Goal: Task Accomplishment & Management: Manage account settings

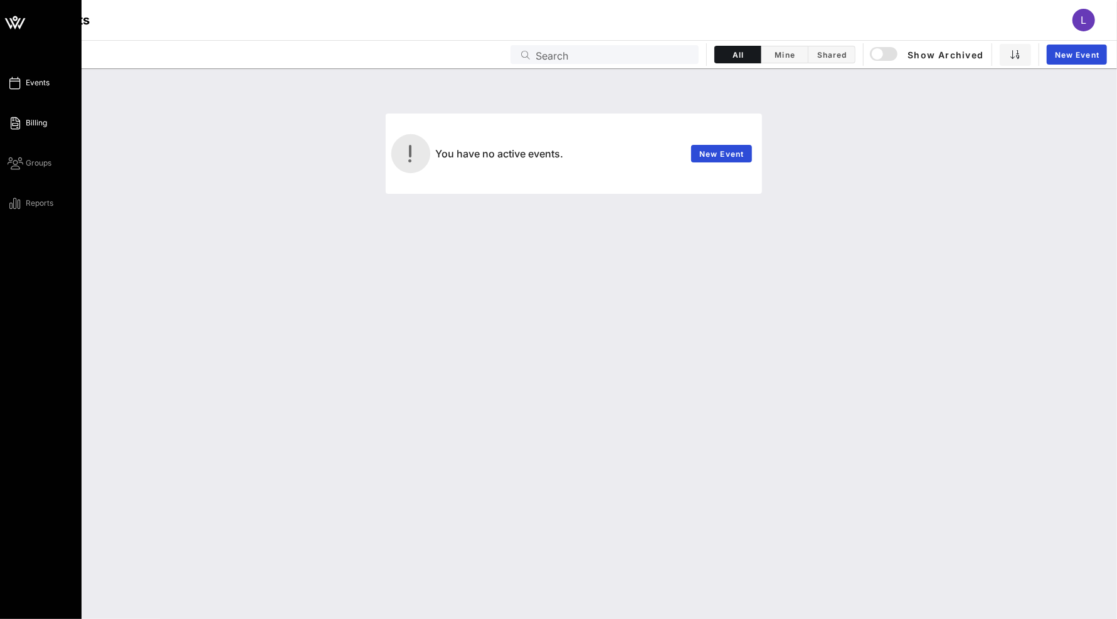
click at [13, 124] on icon at bounding box center [16, 123] width 16 height 2
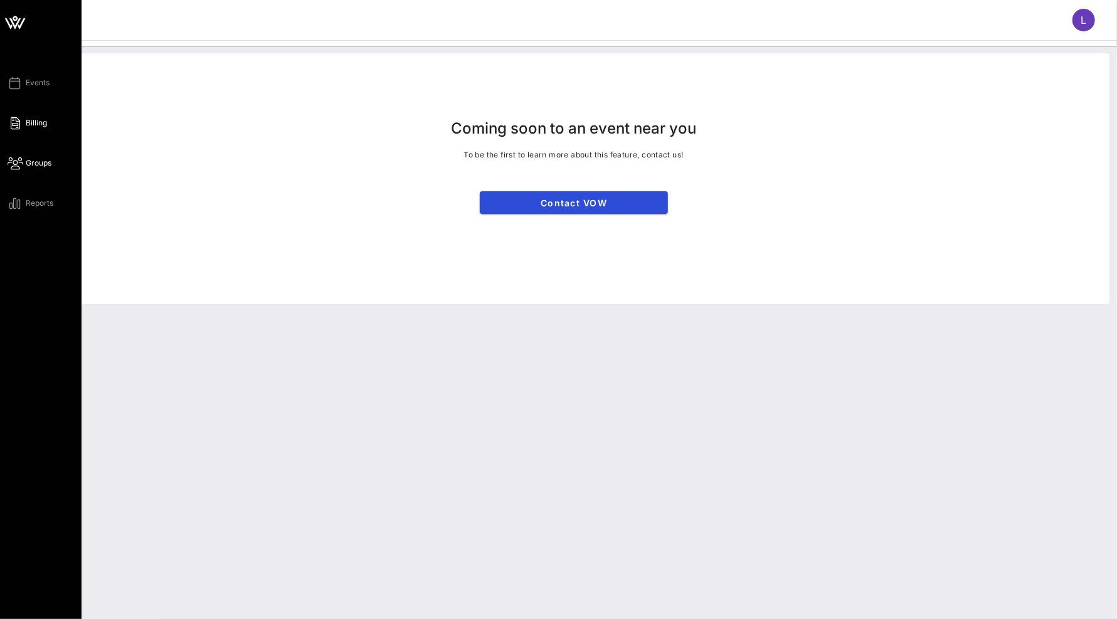
click at [22, 164] on icon at bounding box center [16, 163] width 16 height 2
click at [30, 204] on span "Reports" at bounding box center [40, 203] width 28 height 11
click at [33, 85] on span "Events" at bounding box center [38, 82] width 24 height 11
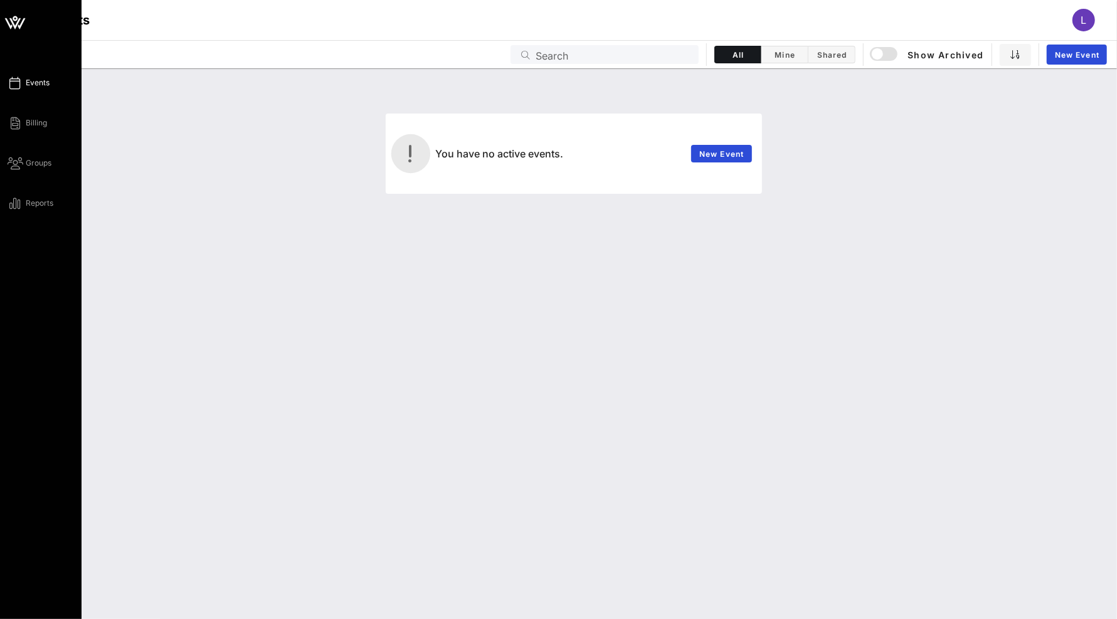
click at [19, 20] on icon at bounding box center [15, 23] width 30 height 30
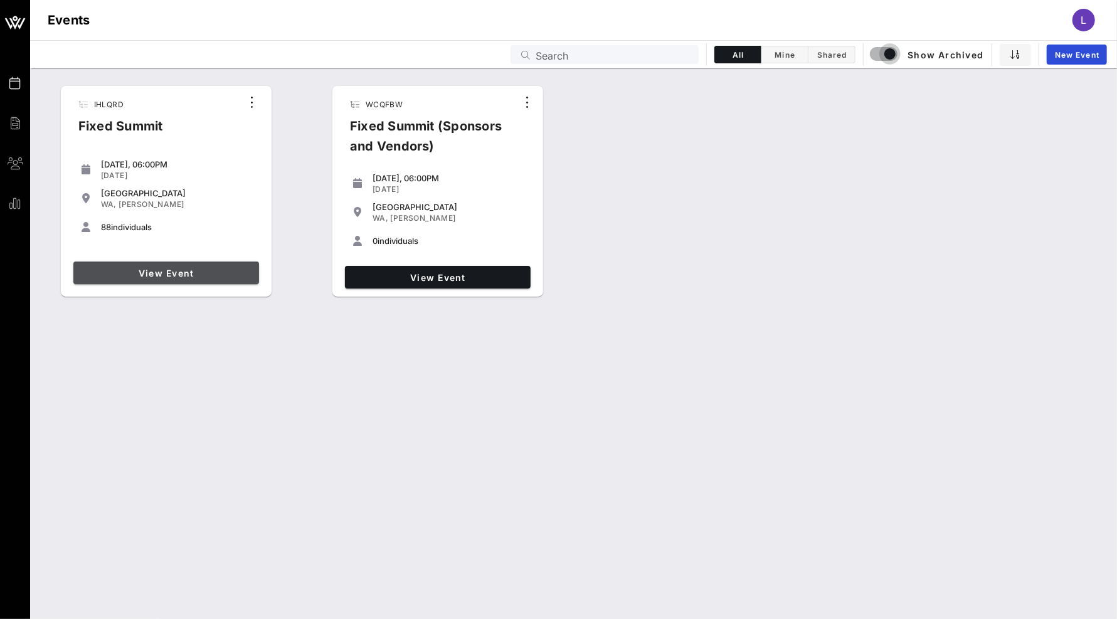
click at [177, 272] on span "View Event" at bounding box center [166, 273] width 176 height 11
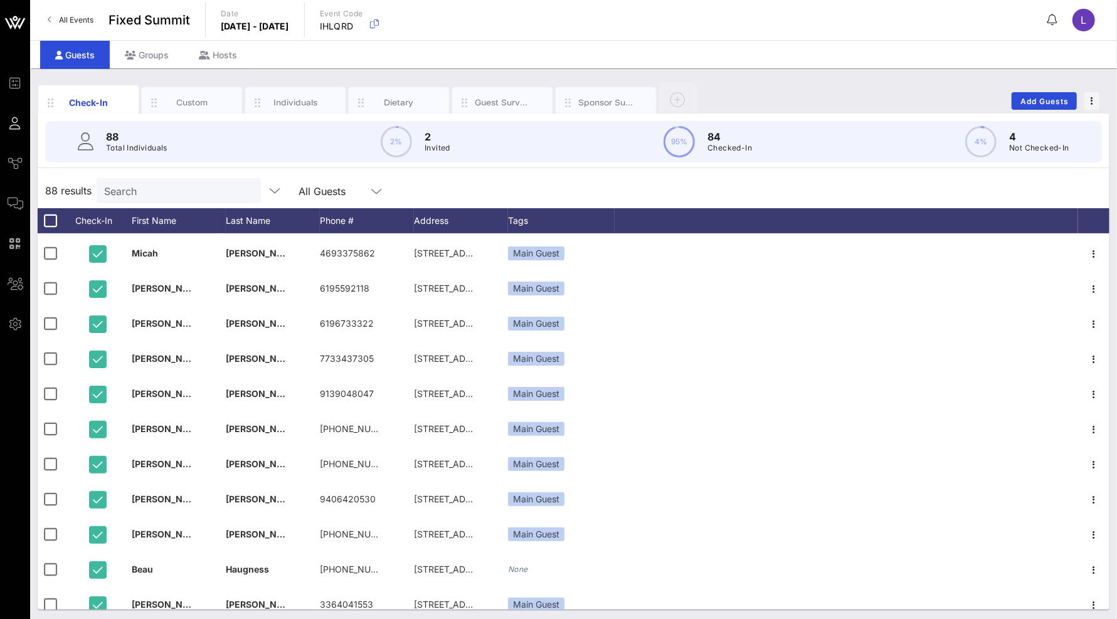
scroll to position [2249, 0]
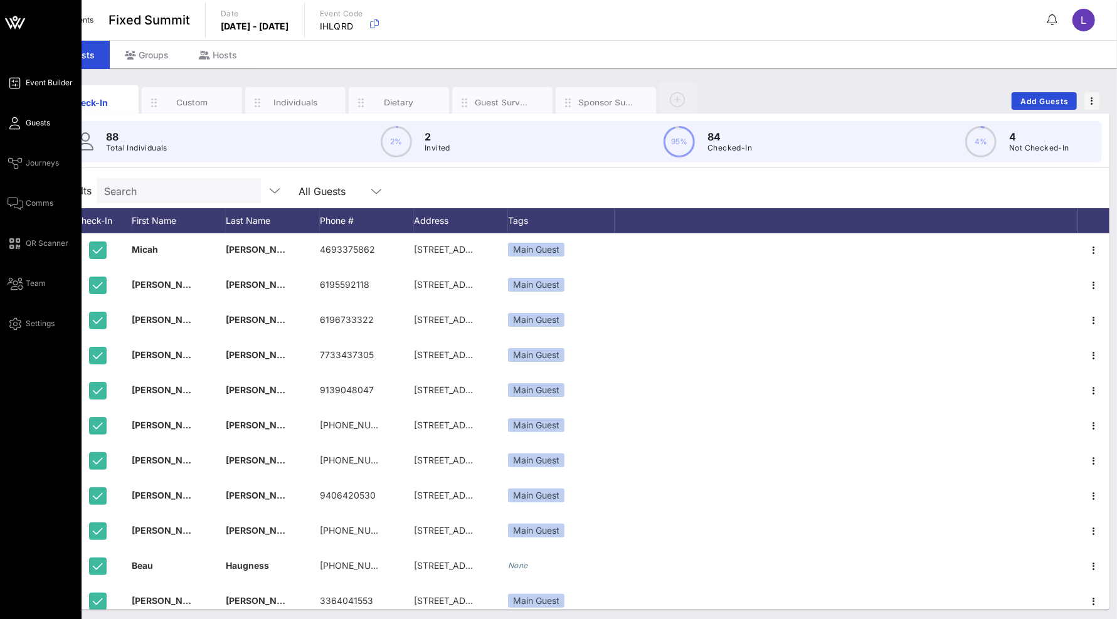
click at [43, 83] on span "Event Builder" at bounding box center [49, 82] width 47 height 11
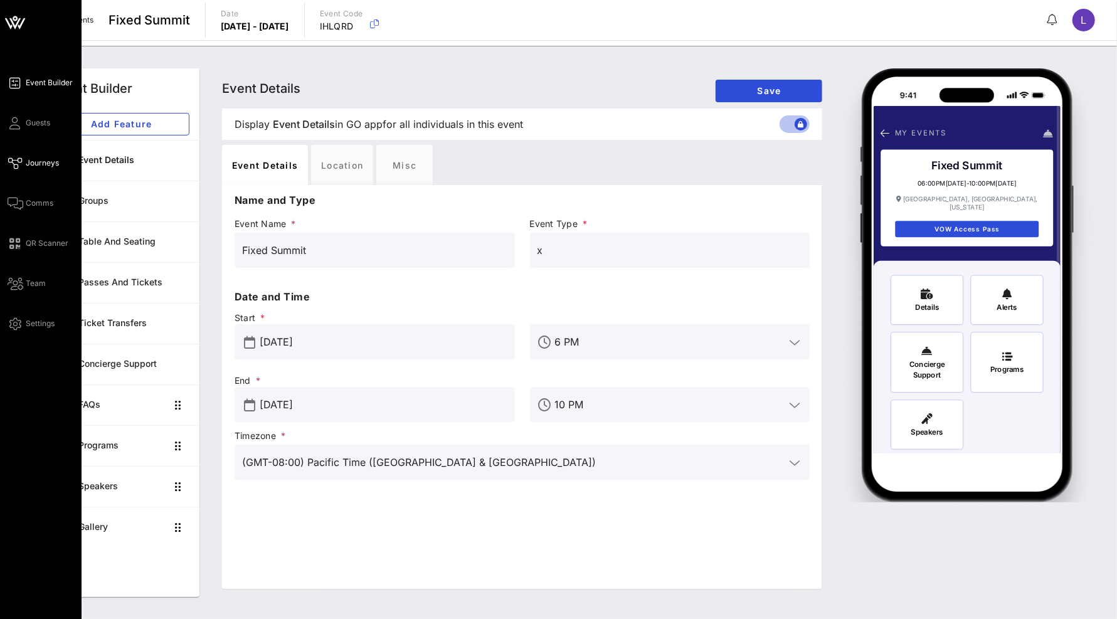
click at [32, 157] on span "Journeys" at bounding box center [42, 162] width 33 height 11
click at [43, 294] on div "Event Builder Guests Journeys Comms QR Scanner Team Settings" at bounding box center [45, 203] width 74 height 256
click at [37, 285] on span "Team" at bounding box center [36, 283] width 20 height 11
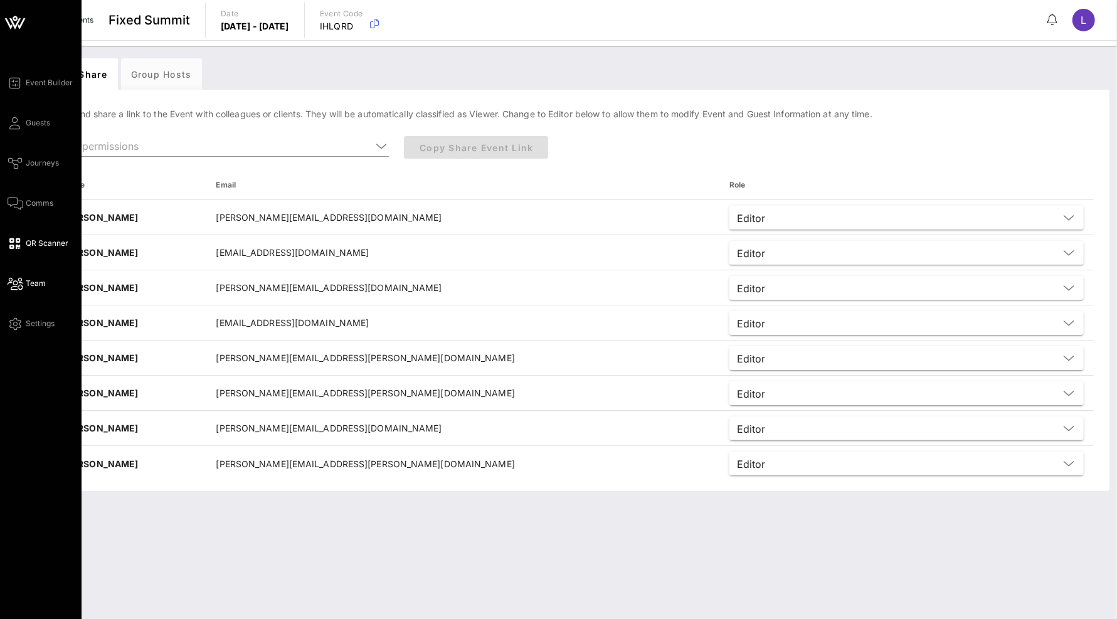
click at [24, 245] on link "QR Scanner" at bounding box center [38, 243] width 61 height 15
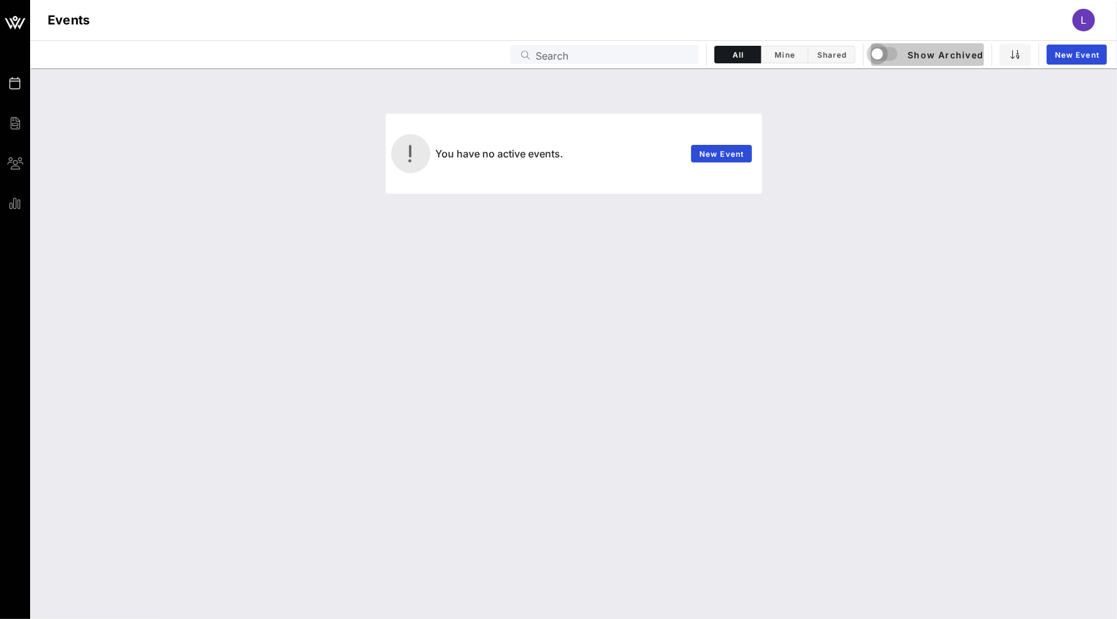
click at [877, 56] on div "button" at bounding box center [878, 54] width 18 height 18
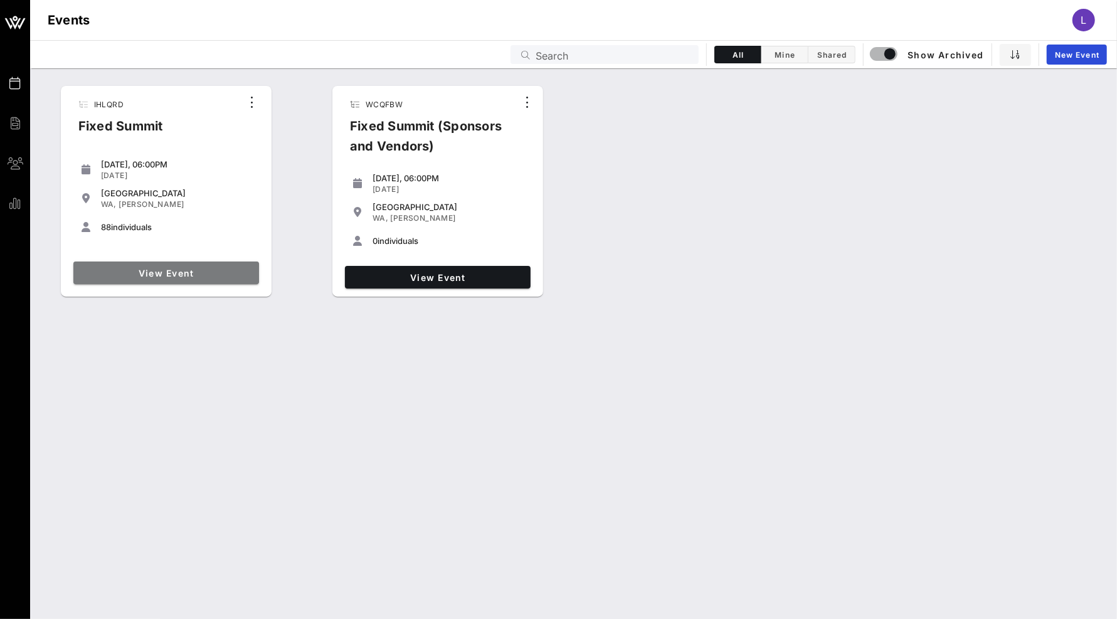
click at [218, 277] on span "View Event" at bounding box center [166, 273] width 176 height 11
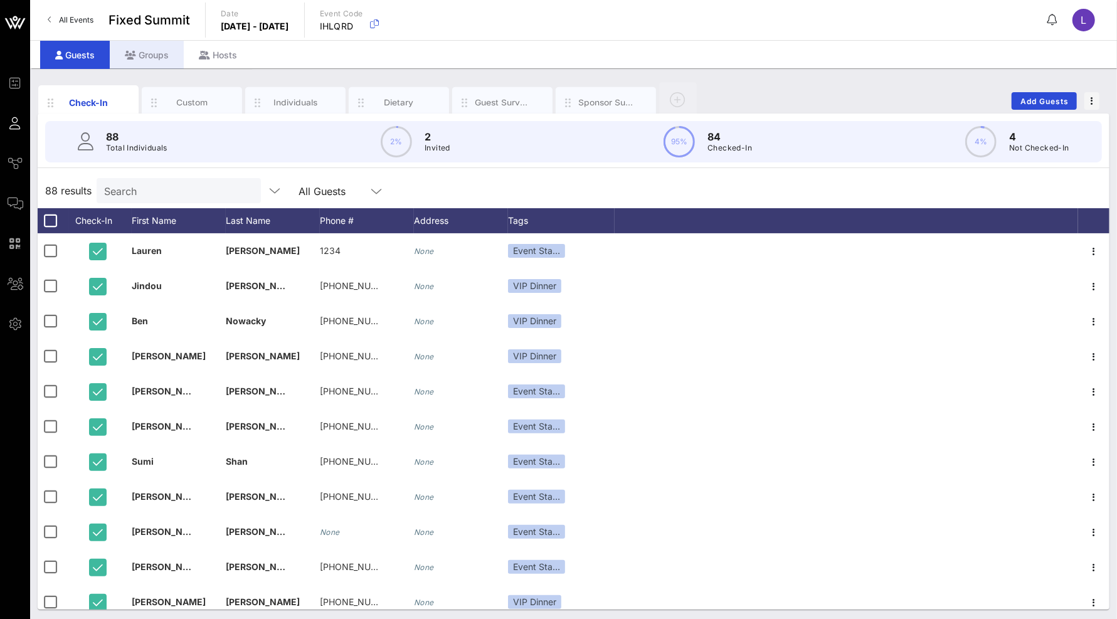
click at [145, 61] on div "Groups" at bounding box center [147, 55] width 74 height 28
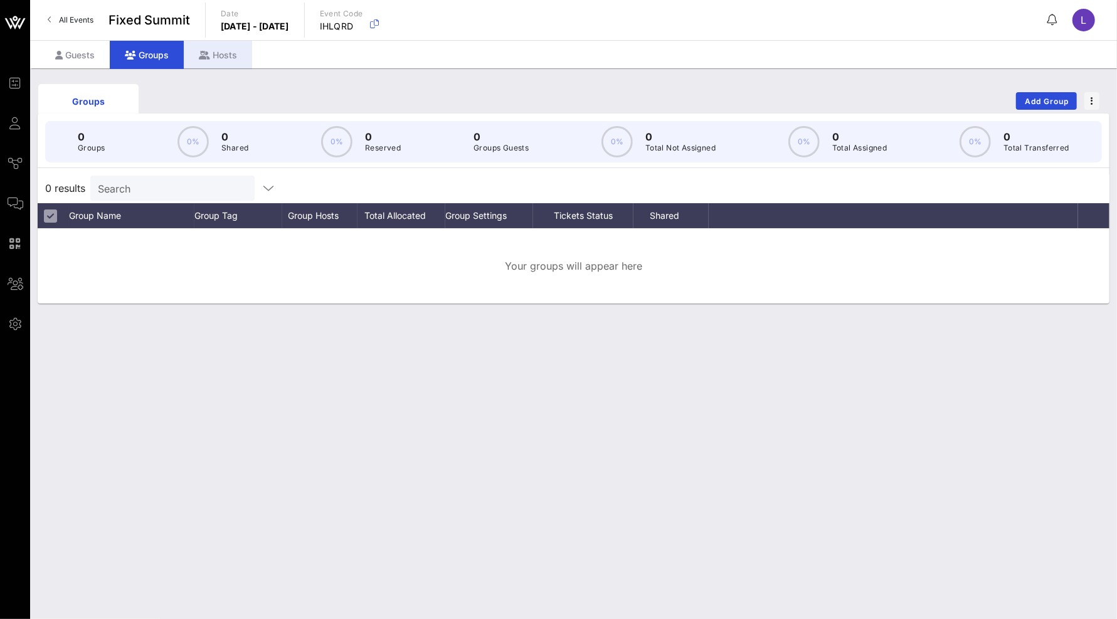
click at [206, 51] on icon at bounding box center [204, 55] width 11 height 9
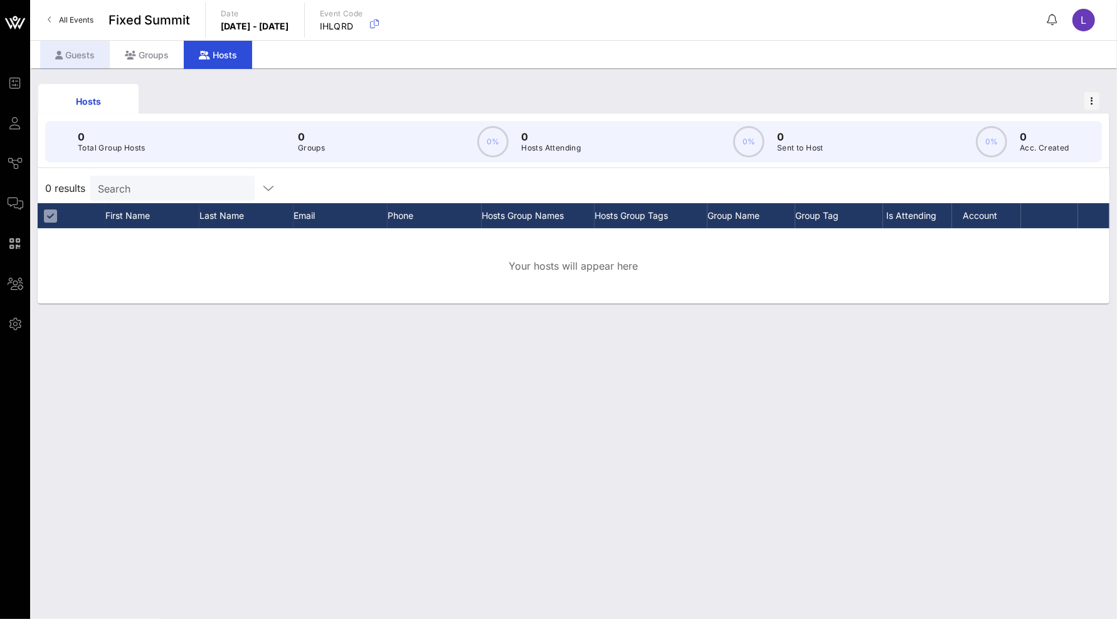
click at [90, 54] on div "Guests" at bounding box center [75, 55] width 70 height 28
